Goal: Information Seeking & Learning: Learn about a topic

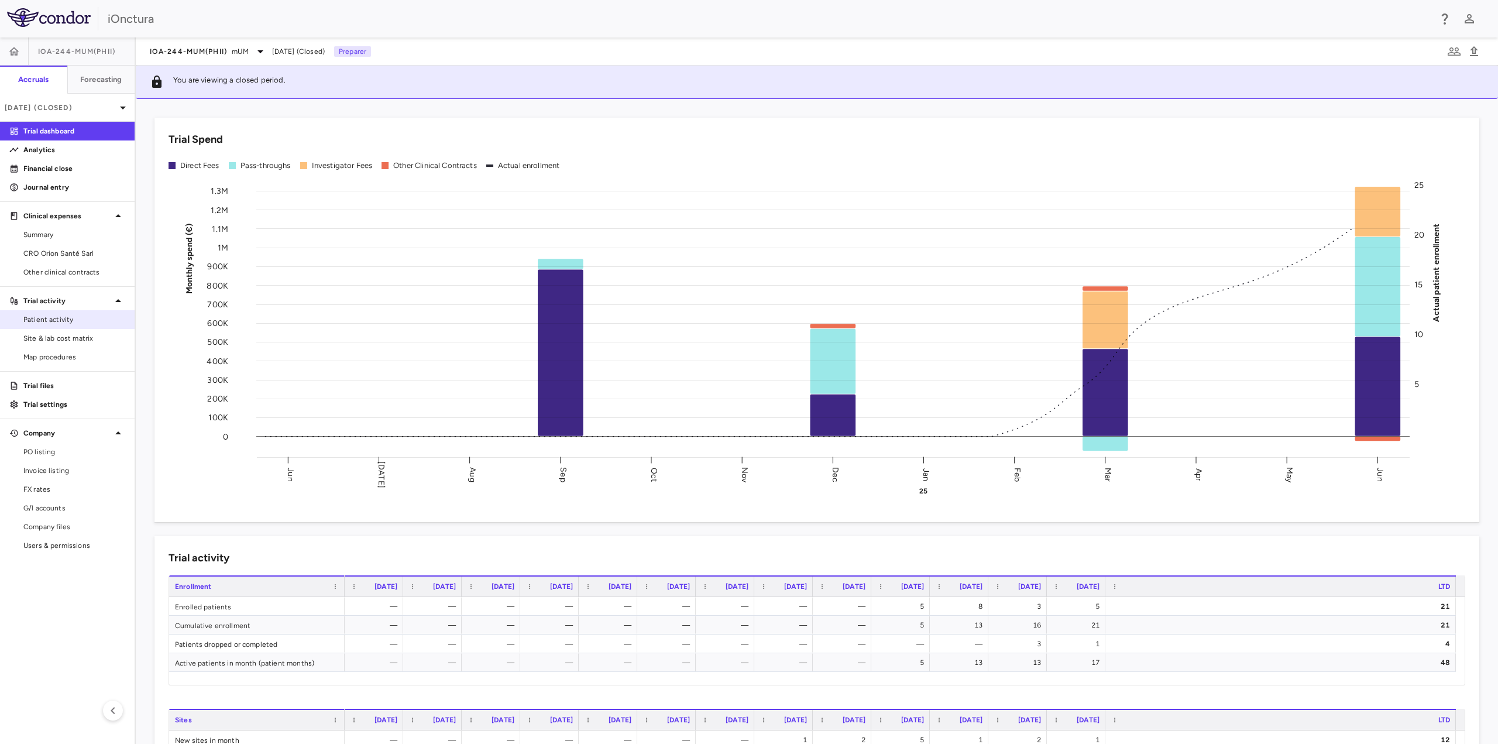
click at [73, 326] on link "Patient activity" at bounding box center [67, 320] width 135 height 18
click at [96, 321] on span "Patient activity" at bounding box center [74, 319] width 102 height 11
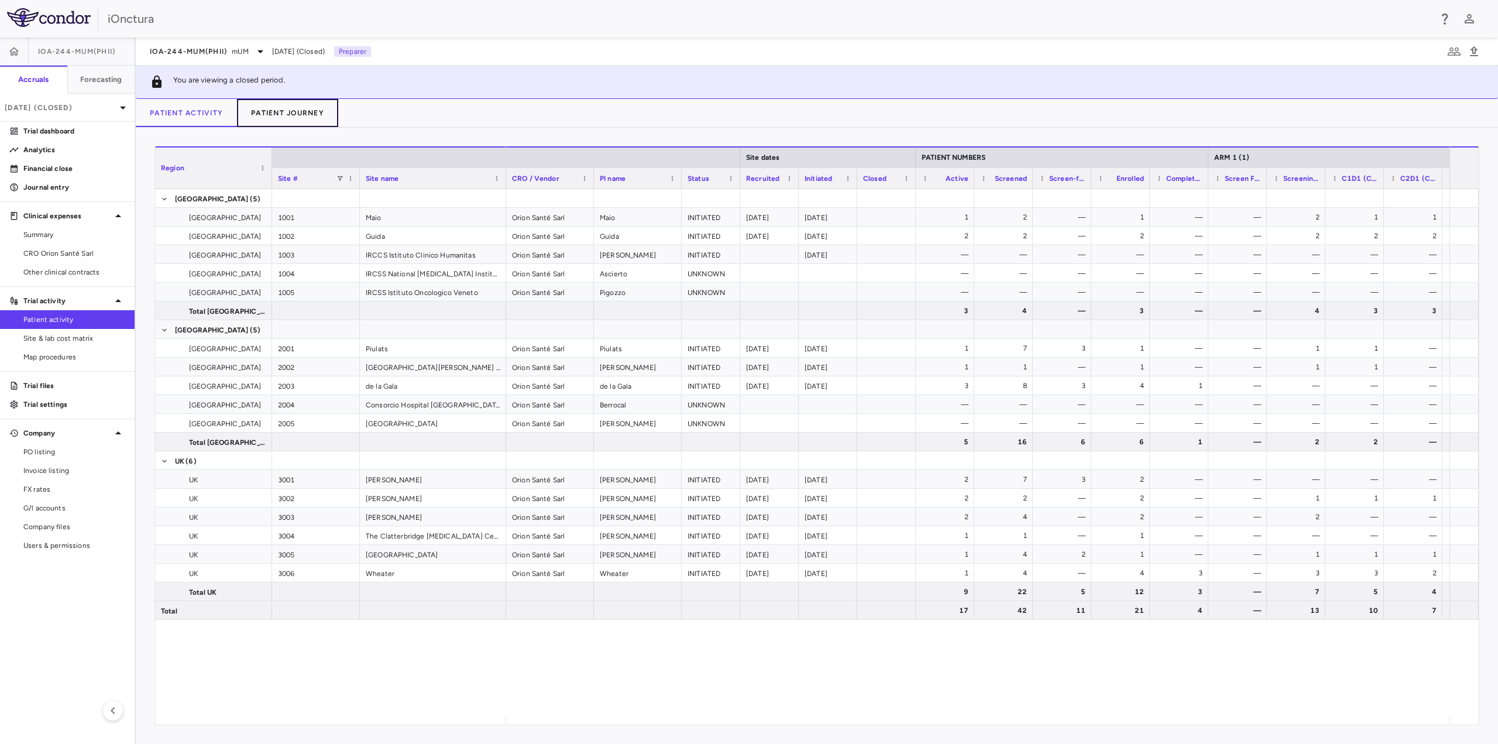
click at [256, 114] on button "Patient Journey" at bounding box center [287, 113] width 101 height 28
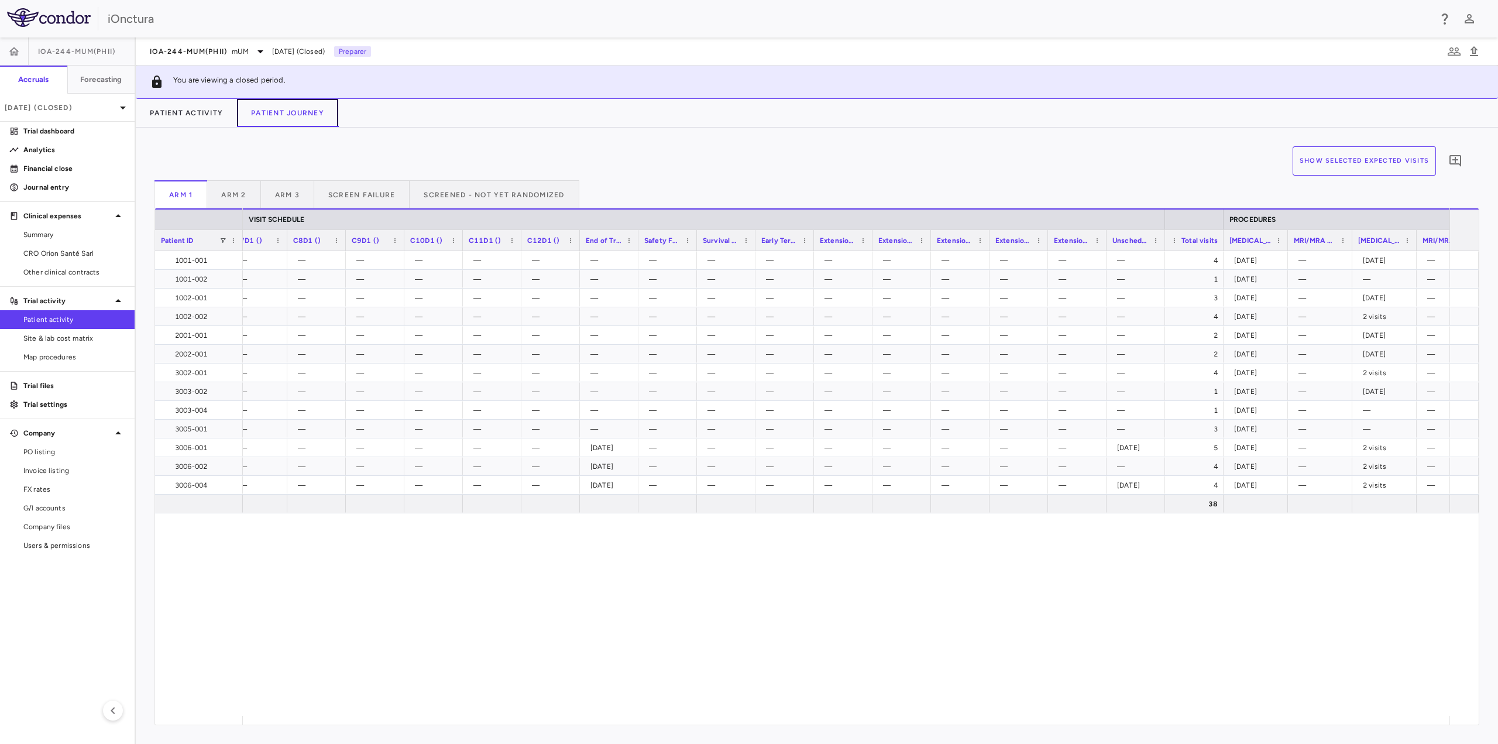
scroll to position [0, 850]
